Goal: Task Accomplishment & Management: Complete application form

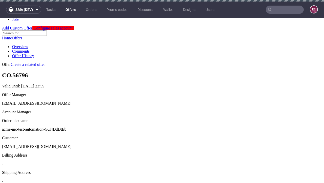
scroll to position [2, 0]
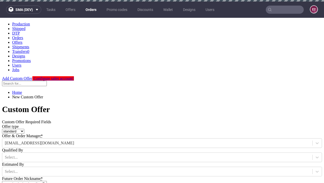
type input "acme-inc-test-automation-Gul4DdDtEb"
type input "2025-09-02"
type input "e2e-user-QDTSEVc3hP@test.com"
select select "gb"
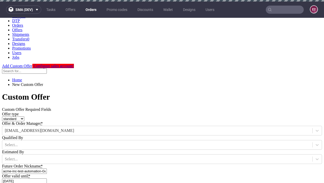
scroll to position [2, 0]
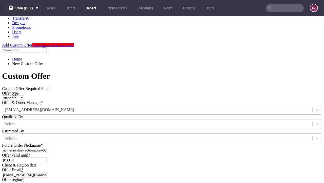
type input "e2e-user-QDTSEVc3hP@test.com"
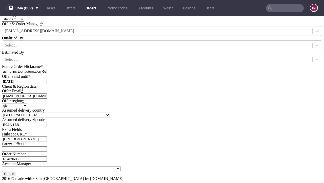
type input "[URL][DOMAIN_NAME]"
click at [16, 171] on input "Create" at bounding box center [9, 173] width 14 height 5
type input "Please wait..."
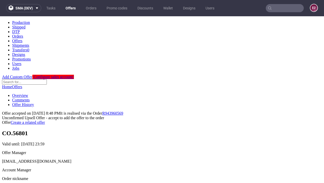
scroll to position [78, 0]
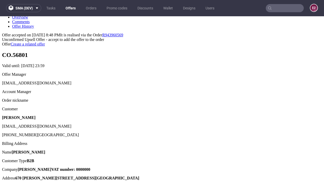
type input "In progress..."
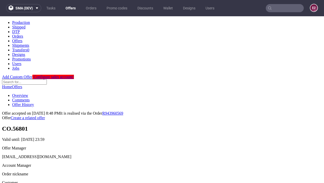
scroll to position [0, 0]
